Goal: Information Seeking & Learning: Learn about a topic

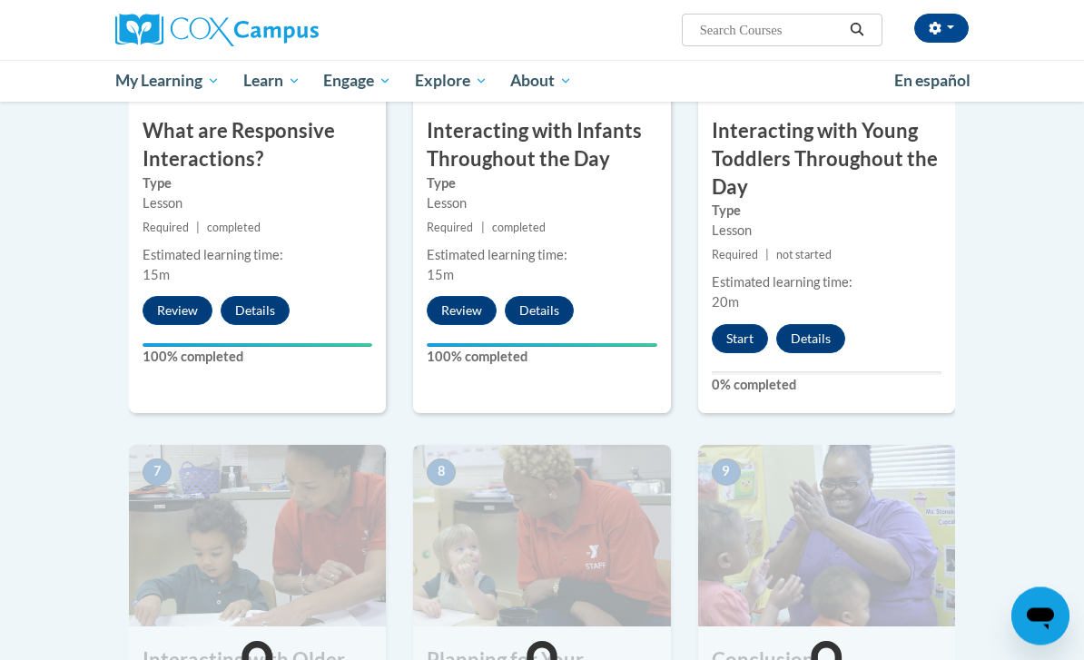
scroll to position [1176, 0]
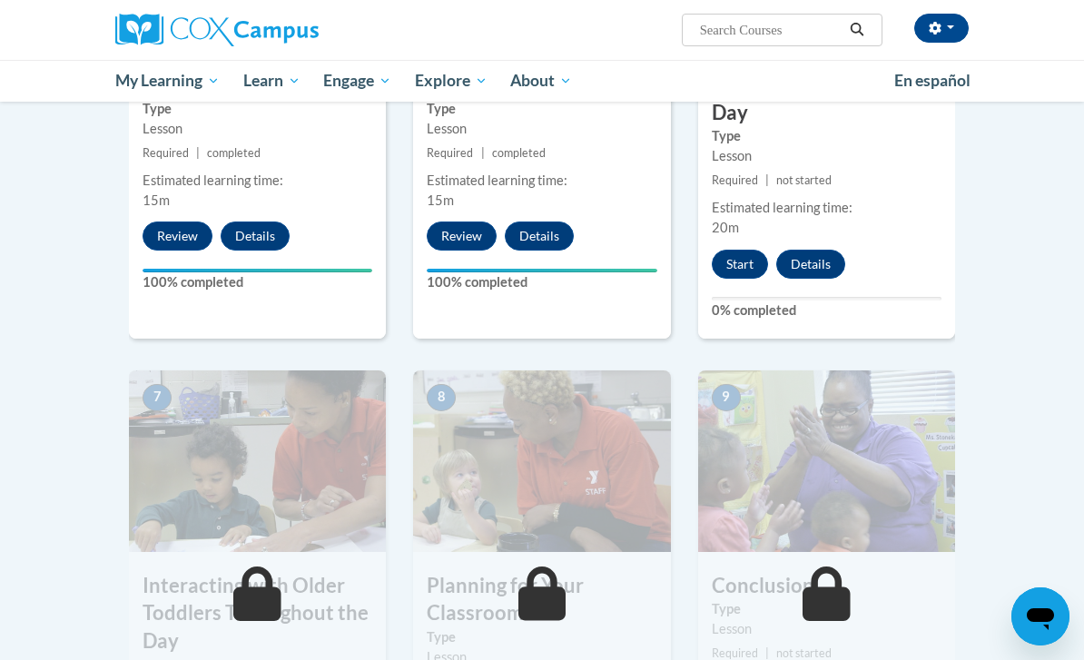
click at [742, 258] on button "Start" at bounding box center [740, 264] width 56 height 29
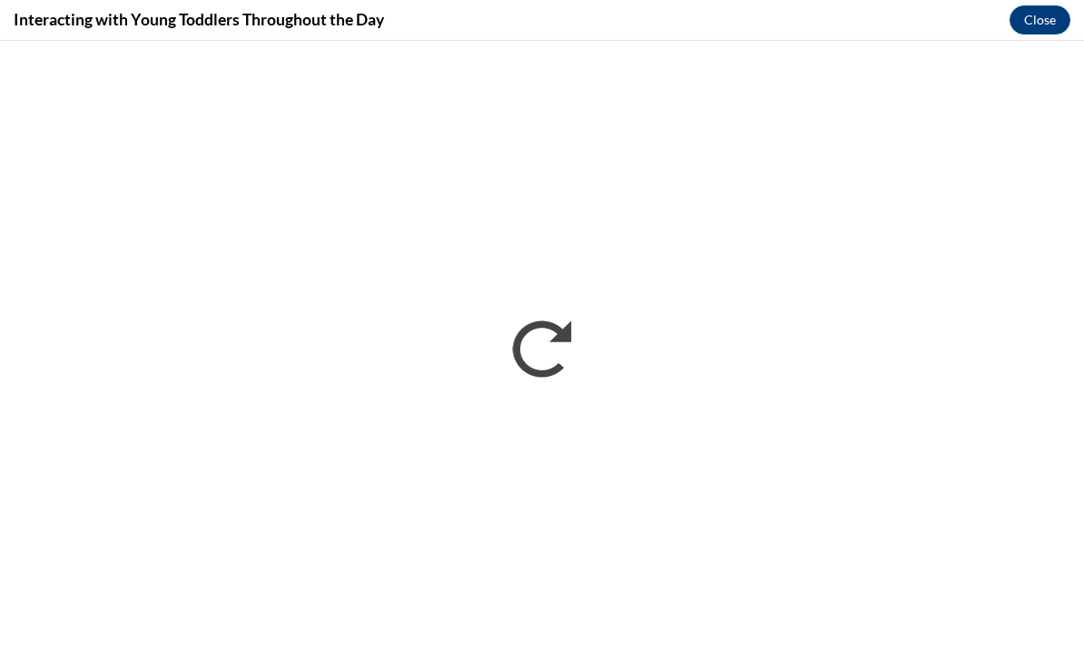
scroll to position [0, 0]
